Goal: Task Accomplishment & Management: Use online tool/utility

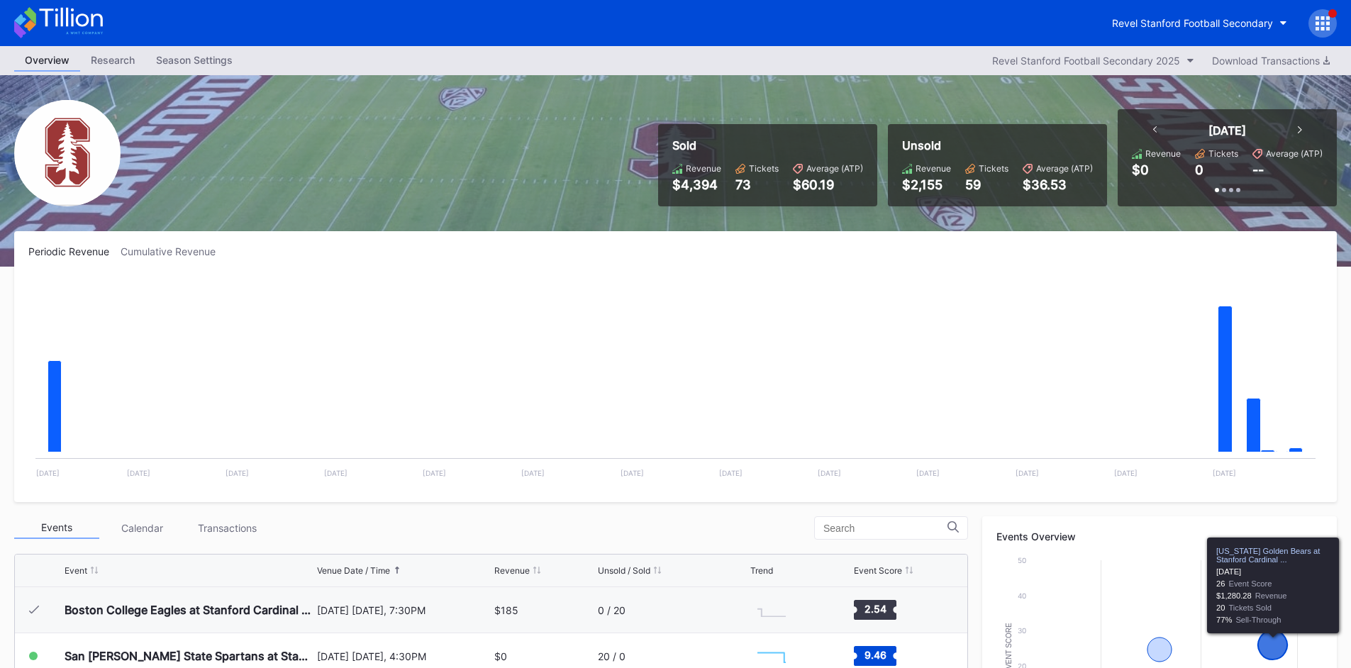
click at [1315, 20] on div at bounding box center [1323, 23] width 28 height 28
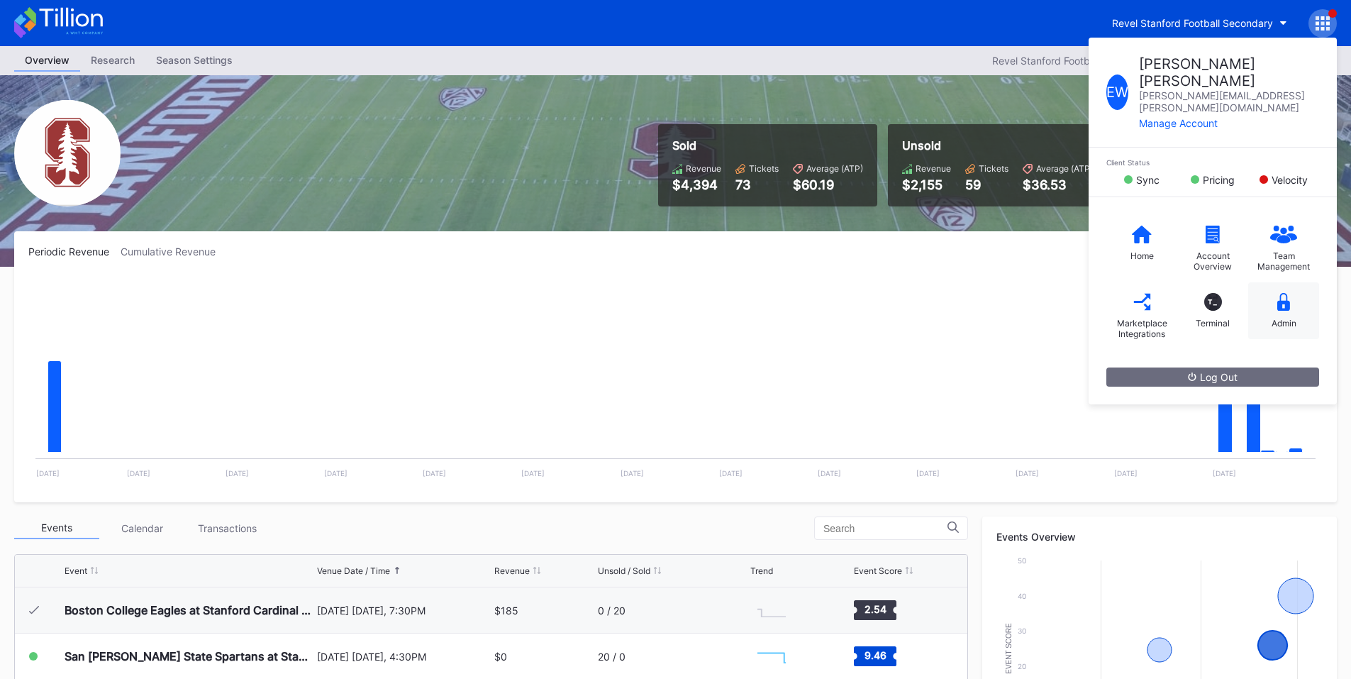
click at [1287, 293] on icon at bounding box center [1283, 302] width 13 height 18
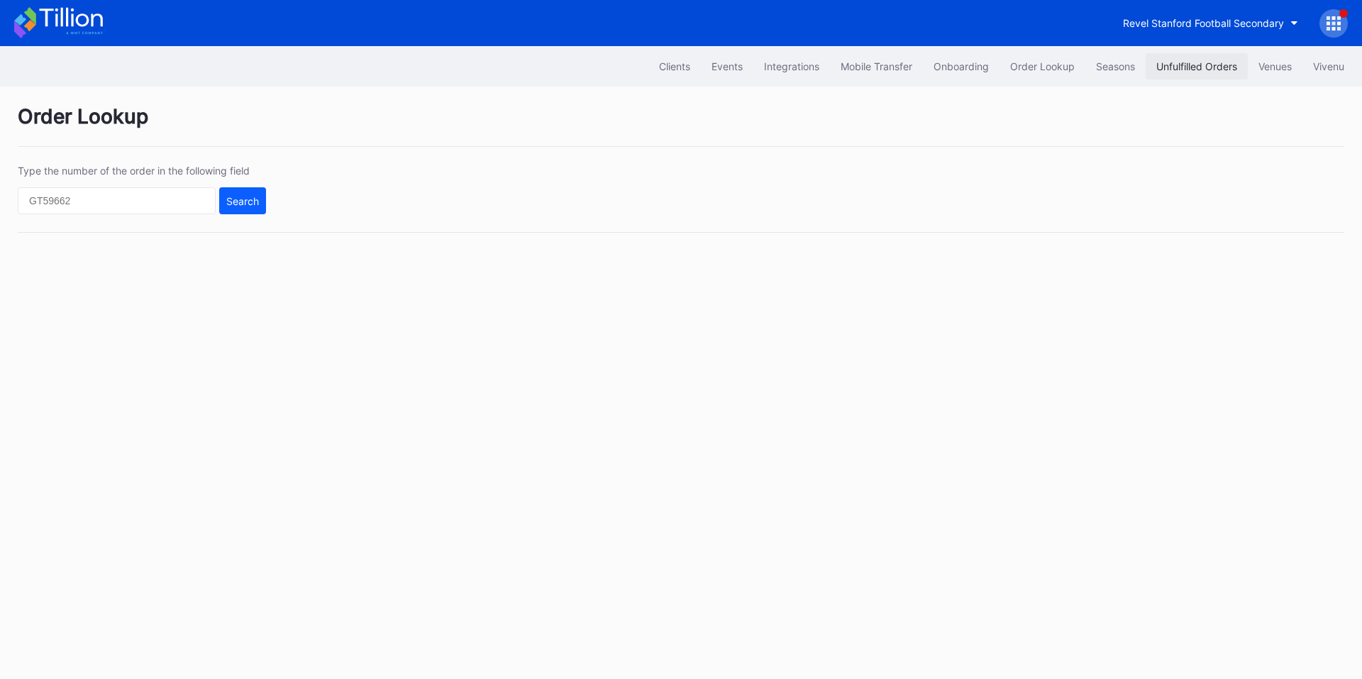
click at [1207, 65] on div "Unfulfilled Orders" at bounding box center [1196, 66] width 81 height 12
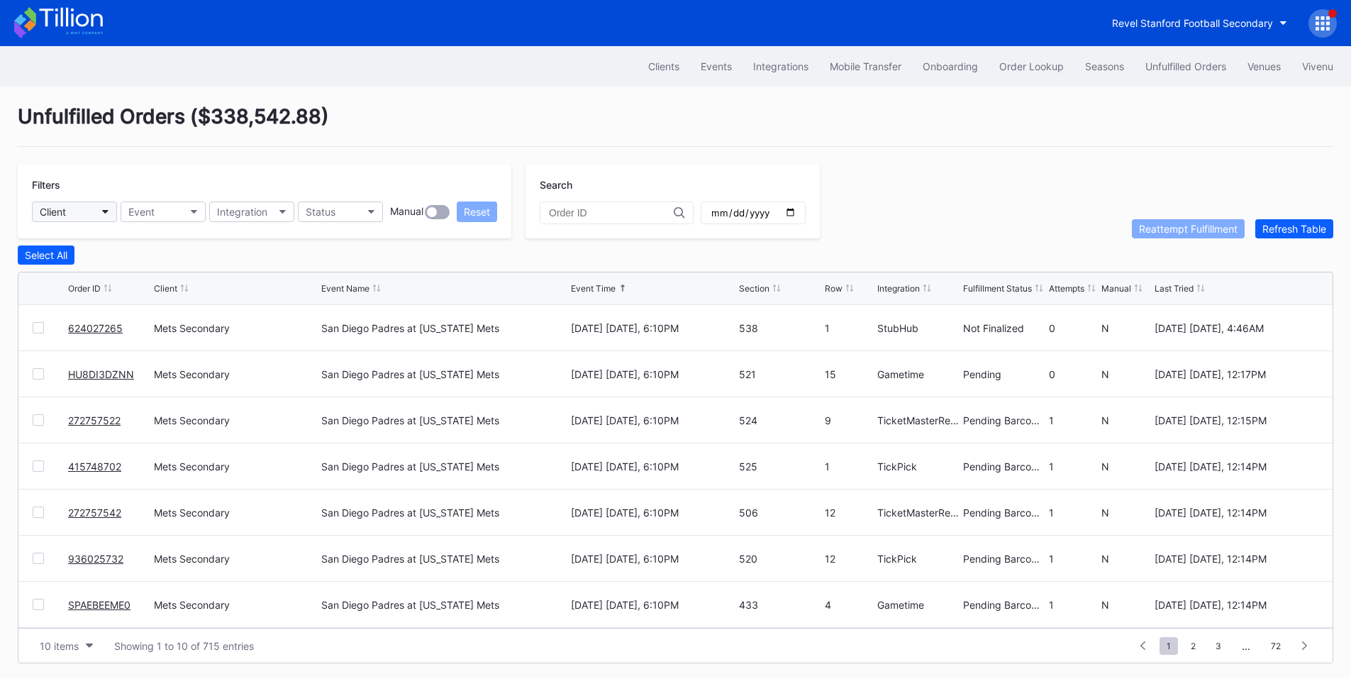
click at [79, 214] on button "Client" at bounding box center [74, 211] width 85 height 21
type input "mets"
click at [79, 269] on div "Mets Secondary" at bounding box center [81, 275] width 76 height 12
click at [368, 209] on button "Status" at bounding box center [340, 211] width 85 height 21
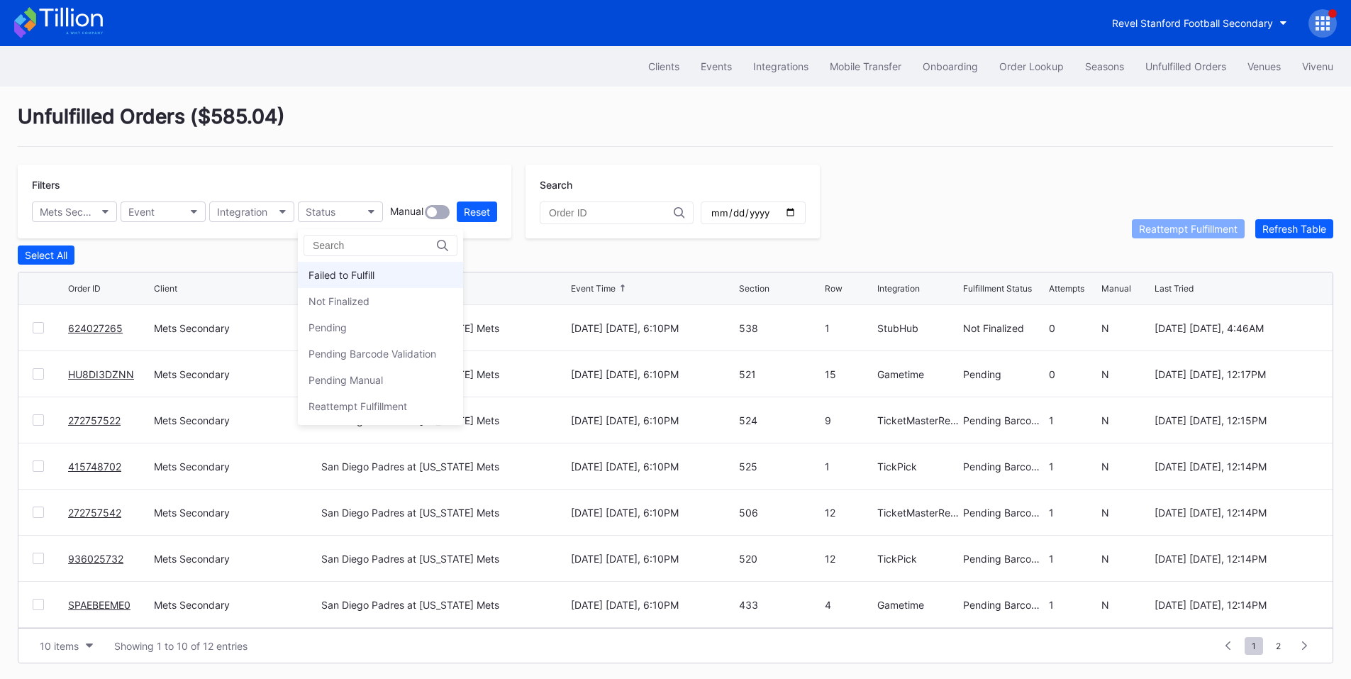
click at [372, 272] on div "Failed to Fulfill" at bounding box center [342, 275] width 66 height 12
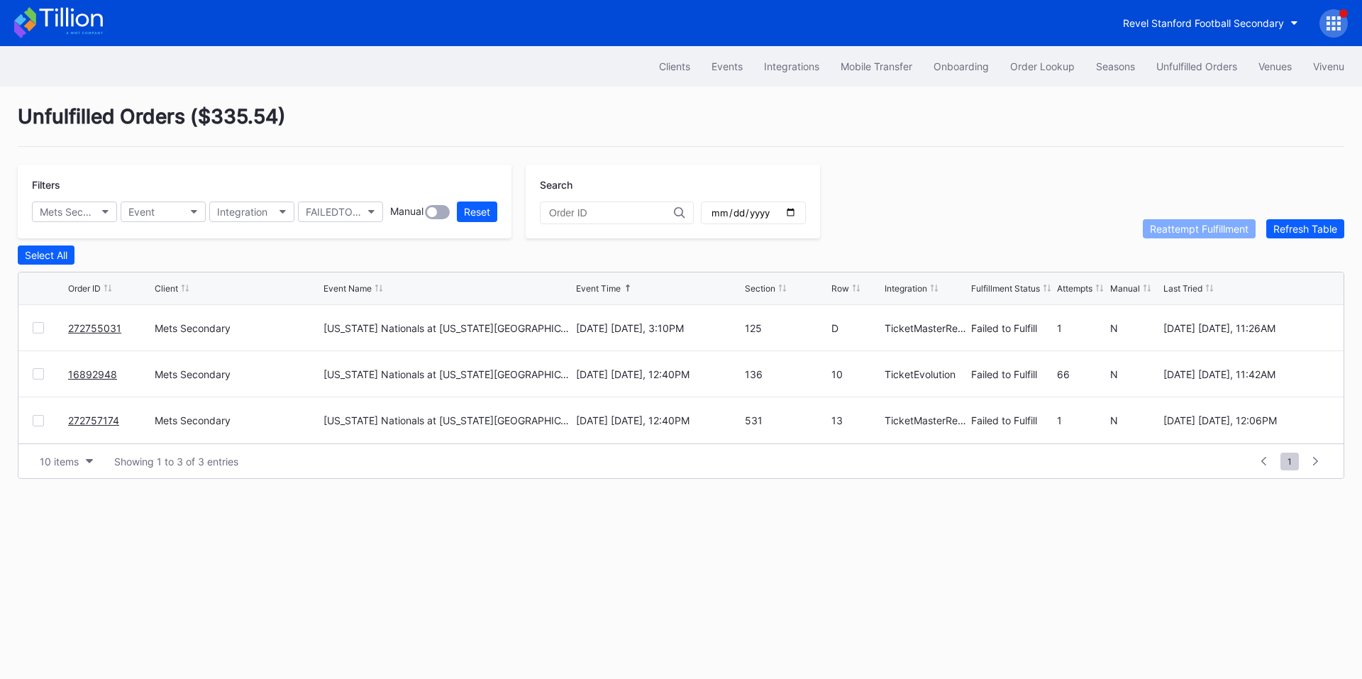
click at [39, 332] on div at bounding box center [38, 327] width 11 height 11
click at [33, 422] on div at bounding box center [38, 420] width 11 height 11
click at [1176, 230] on div "Reattempt Fulfillment" at bounding box center [1199, 229] width 99 height 12
